Goal: Task Accomplishment & Management: Complete application form

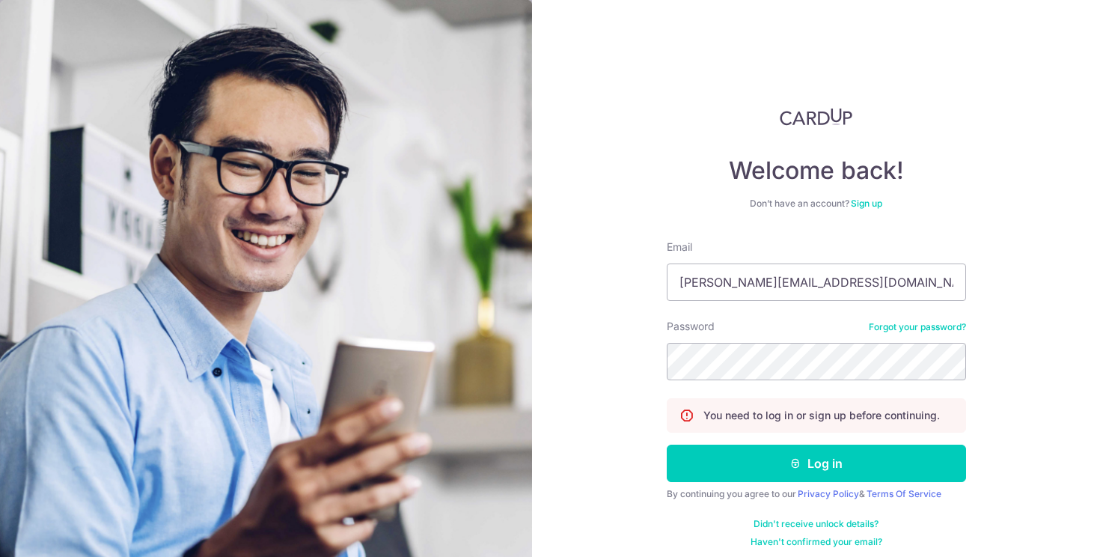
type input "[PERSON_NAME][EMAIL_ADDRESS][DOMAIN_NAME]"
click at [667, 445] on button "Log in" at bounding box center [816, 463] width 299 height 37
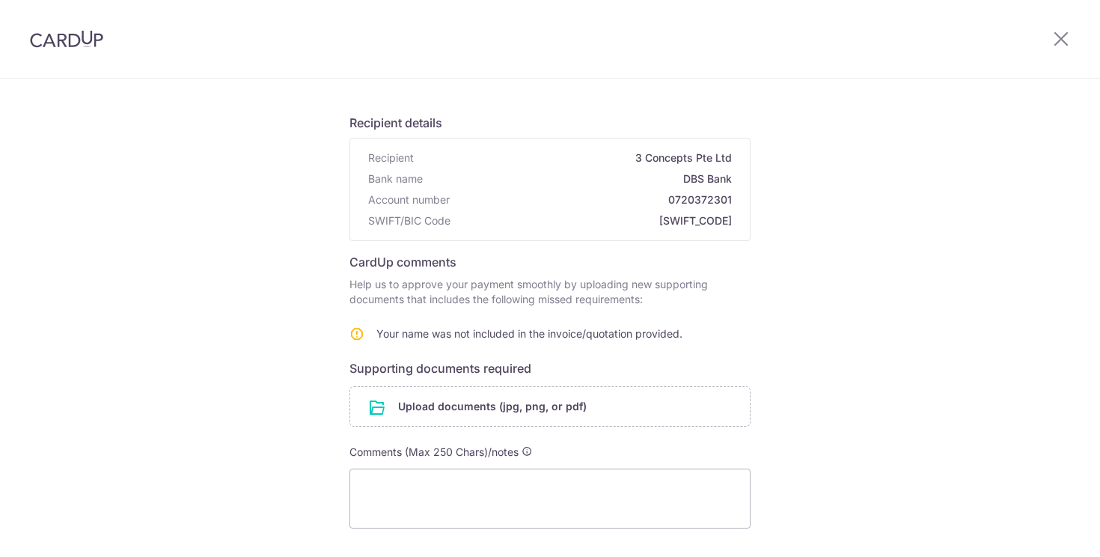
scroll to position [103, 0]
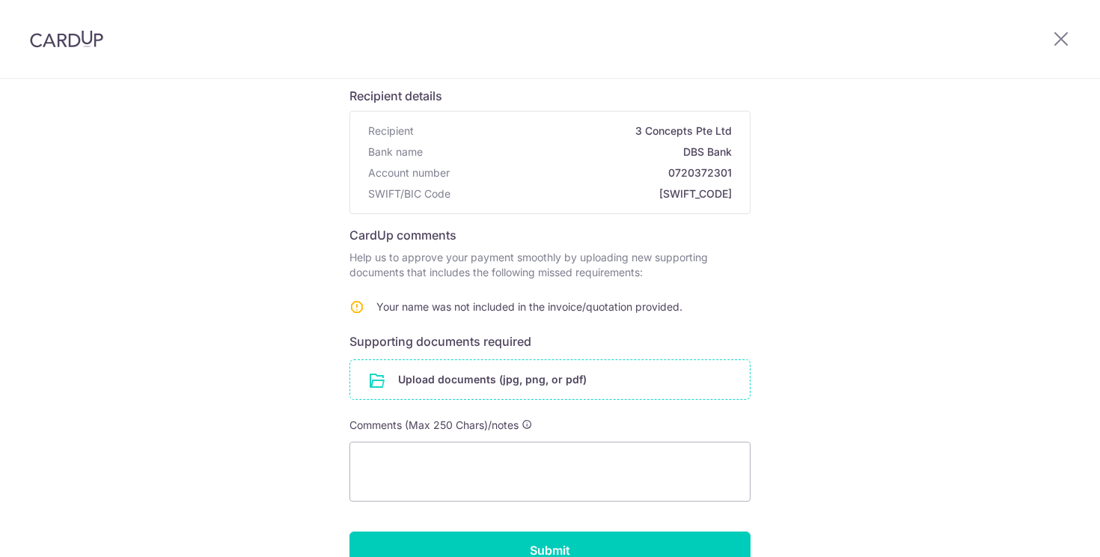
click at [537, 383] on input "file" at bounding box center [550, 379] width 400 height 39
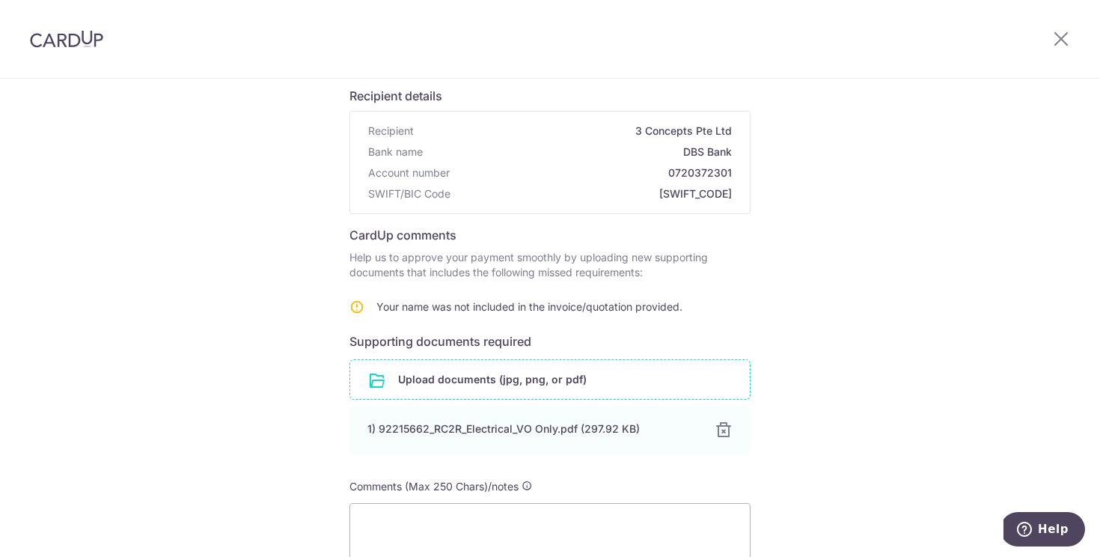
scroll to position [282, 0]
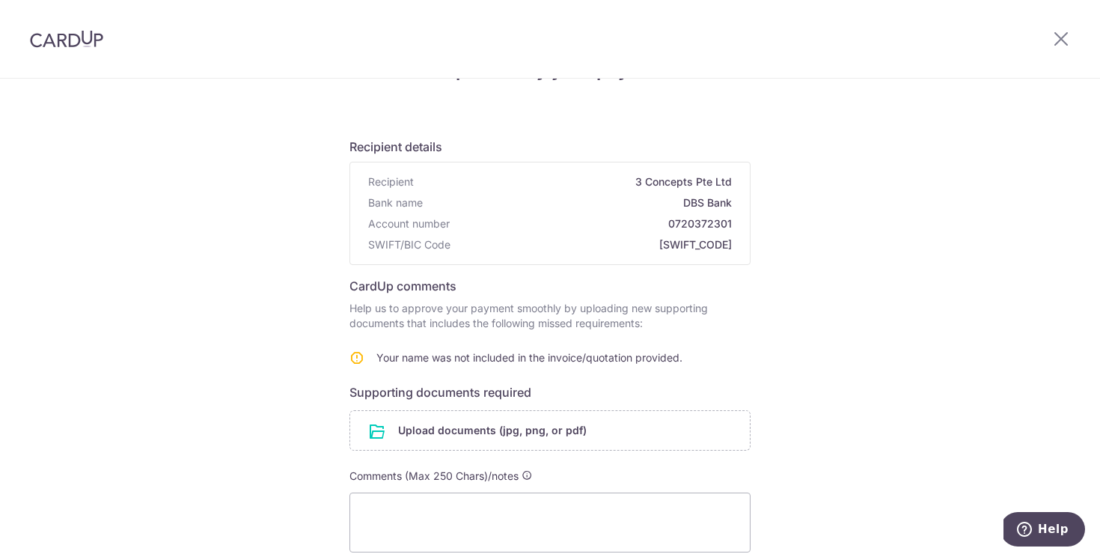
scroll to position [221, 0]
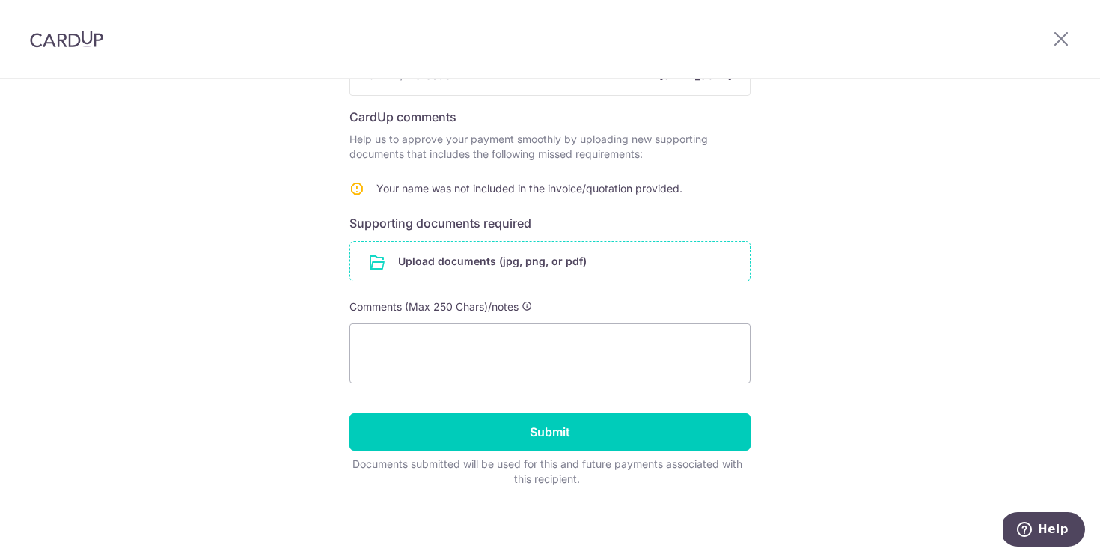
click at [637, 259] on input "file" at bounding box center [550, 261] width 400 height 39
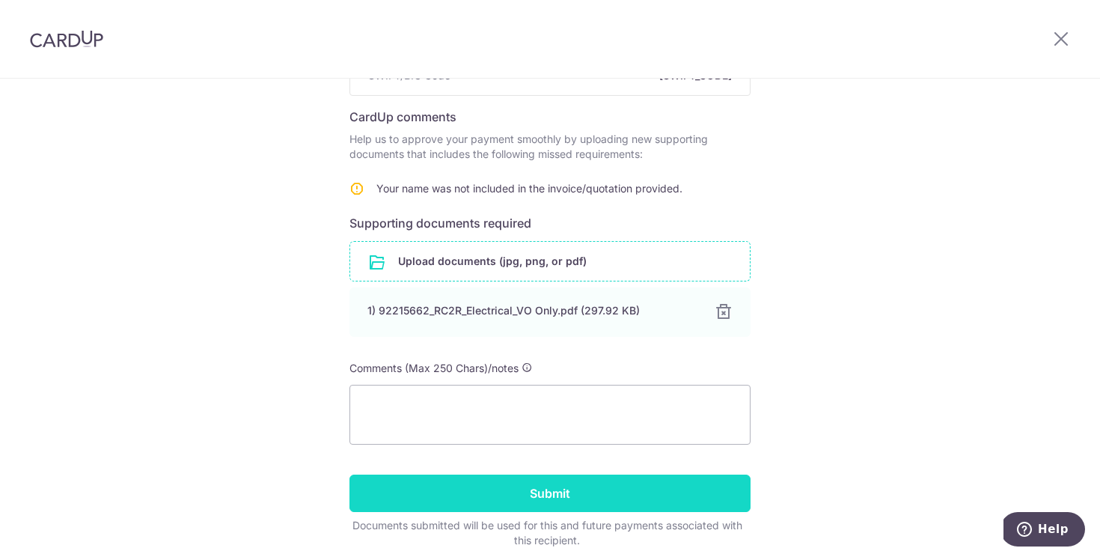
click at [669, 488] on input "Submit" at bounding box center [550, 493] width 401 height 37
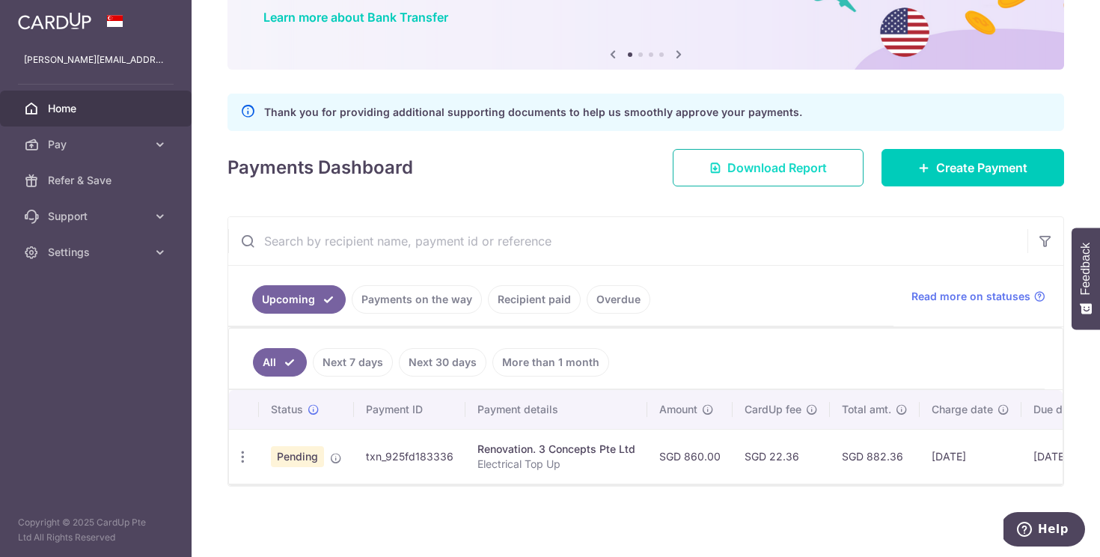
click at [783, 159] on span "Download Report" at bounding box center [778, 168] width 100 height 18
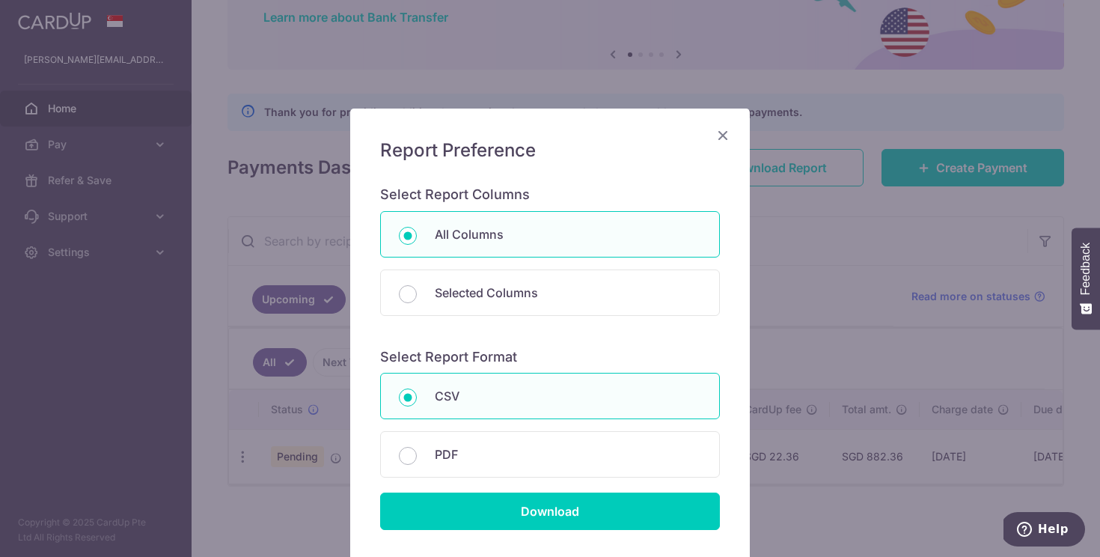
click at [724, 138] on icon "Close" at bounding box center [723, 135] width 18 height 19
